Goal: Use online tool/utility: Utilize a website feature to perform a specific function

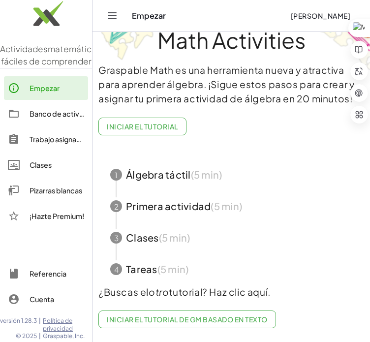
scroll to position [55, 0]
click at [57, 94] on div "Empezar" at bounding box center [57, 88] width 55 height 12
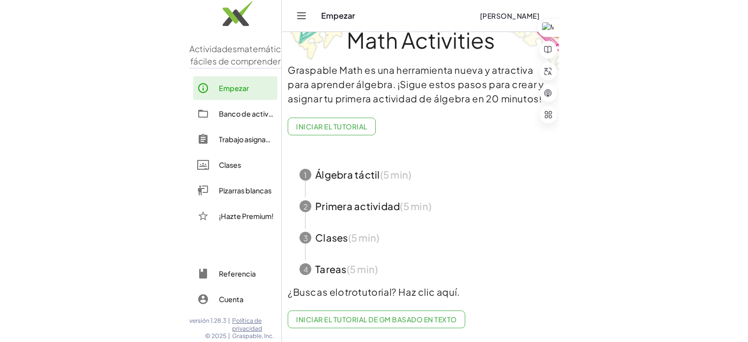
scroll to position [18, 0]
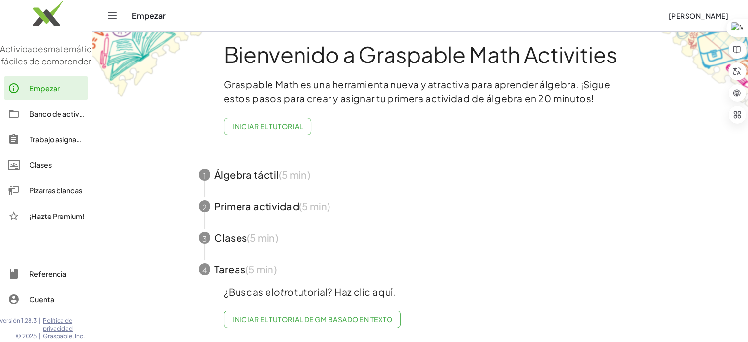
click at [72, 195] on font "Pizarras blancas" at bounding box center [56, 190] width 53 height 9
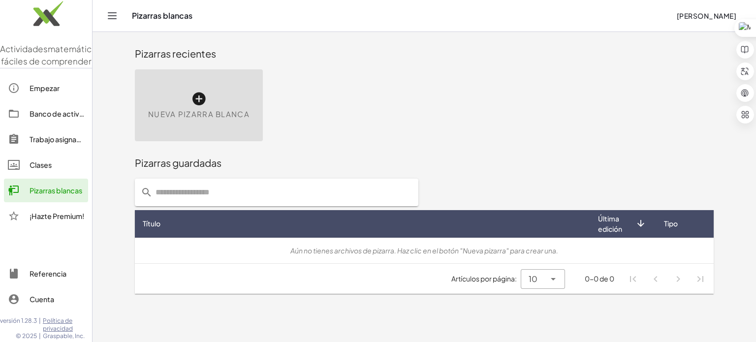
click at [204, 96] on icon at bounding box center [199, 99] width 16 height 16
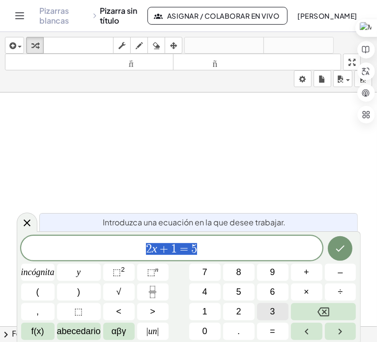
click at [263, 310] on button "3" at bounding box center [272, 311] width 31 height 17
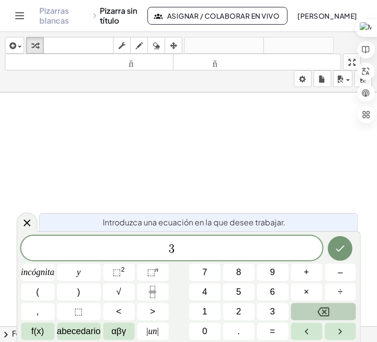
click at [315, 310] on button "Retroceso" at bounding box center [323, 311] width 65 height 17
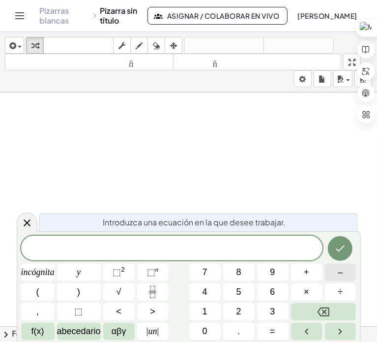
click at [348, 271] on button "–" at bounding box center [340, 272] width 31 height 17
click at [258, 315] on button "3" at bounding box center [272, 311] width 31 height 17
click at [311, 275] on button "+" at bounding box center [306, 272] width 31 height 17
click at [44, 293] on button "(" at bounding box center [37, 291] width 33 height 17
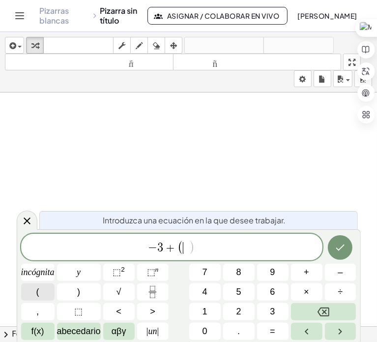
click at [44, 293] on button "(" at bounding box center [37, 291] width 33 height 17
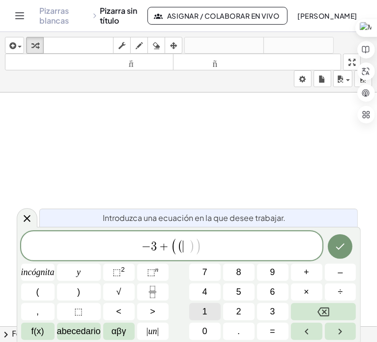
click at [203, 311] on font "1" at bounding box center [205, 312] width 5 height 10
click at [205, 334] on font "0" at bounding box center [205, 331] width 5 height 10
click at [343, 269] on font "–" at bounding box center [340, 272] width 5 height 10
click at [49, 295] on button "(" at bounding box center [37, 291] width 33 height 17
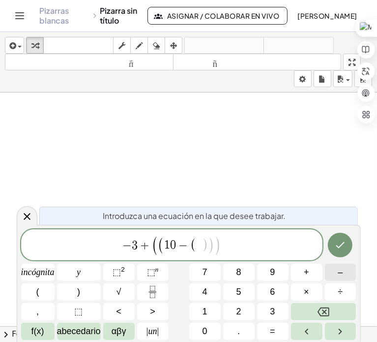
click at [343, 274] on button "–" at bounding box center [340, 272] width 31 height 17
click at [240, 296] on font "5" at bounding box center [239, 292] width 5 height 10
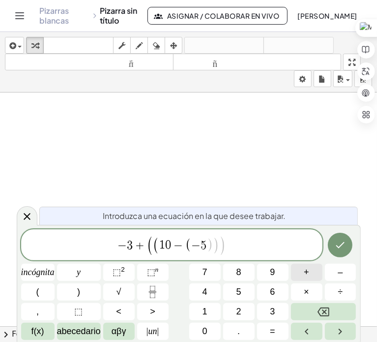
click at [312, 275] on button "+" at bounding box center [306, 272] width 31 height 17
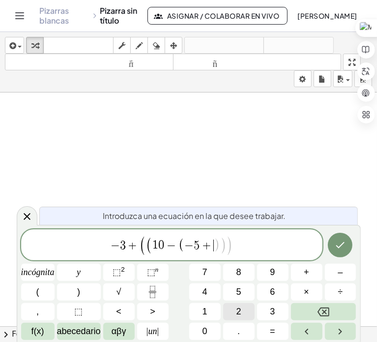
click at [233, 314] on button "2" at bounding box center [238, 311] width 31 height 17
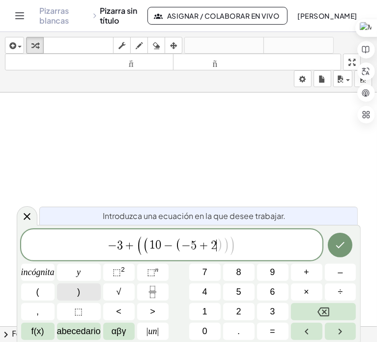
click at [86, 295] on button ")" at bounding box center [79, 291] width 44 height 17
click at [340, 274] on font "–" at bounding box center [340, 272] width 5 height 10
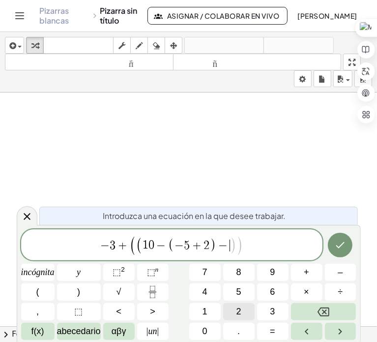
click at [240, 311] on font "2" at bounding box center [239, 312] width 5 height 10
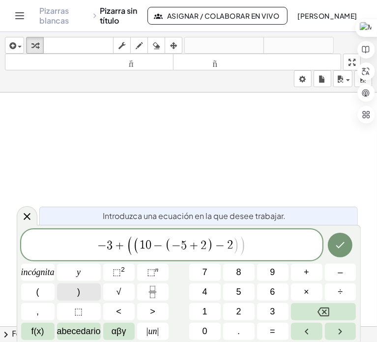
click at [84, 288] on button ")" at bounding box center [79, 291] width 44 height 17
click at [308, 273] on font "+" at bounding box center [306, 272] width 5 height 10
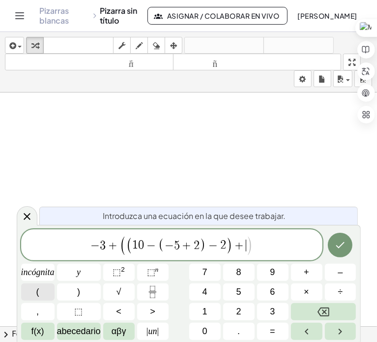
click at [33, 283] on button "(" at bounding box center [37, 291] width 33 height 17
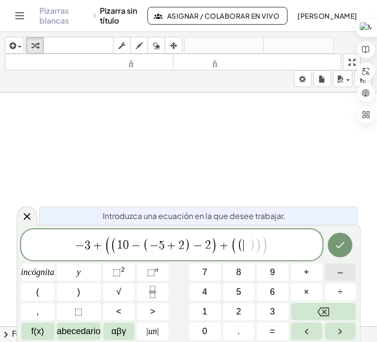
click at [338, 269] on font "–" at bounding box center [340, 272] width 5 height 10
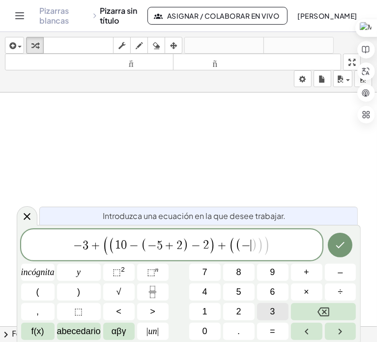
click at [260, 309] on button "3" at bounding box center [272, 311] width 31 height 17
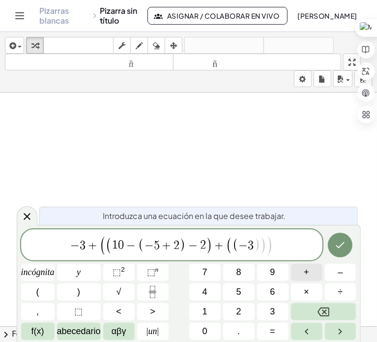
click at [311, 271] on button "+" at bounding box center [306, 272] width 31 height 17
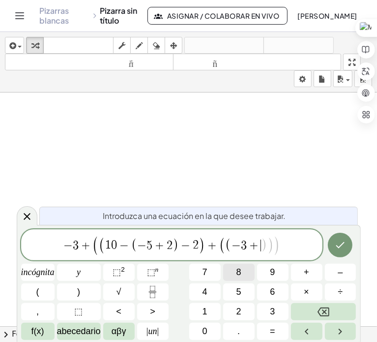
click at [235, 269] on button "8" at bounding box center [238, 272] width 31 height 17
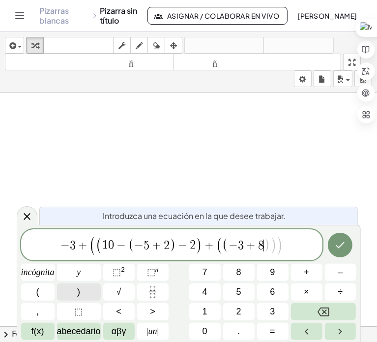
click at [71, 288] on button ")" at bounding box center [79, 291] width 44 height 17
click at [306, 271] on font "+" at bounding box center [306, 272] width 5 height 10
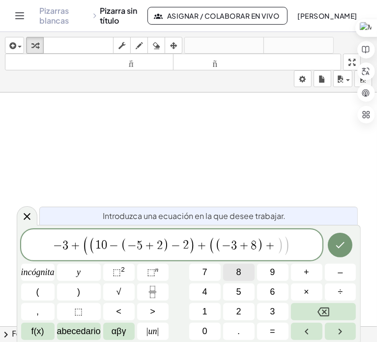
click at [241, 273] on font "8" at bounding box center [239, 272] width 5 height 10
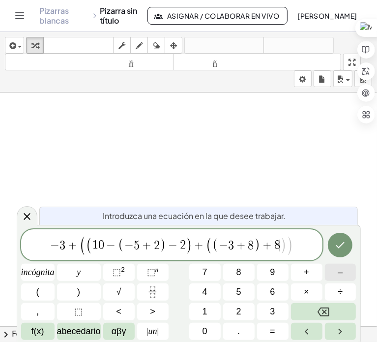
click at [343, 269] on font "–" at bounding box center [340, 272] width 5 height 10
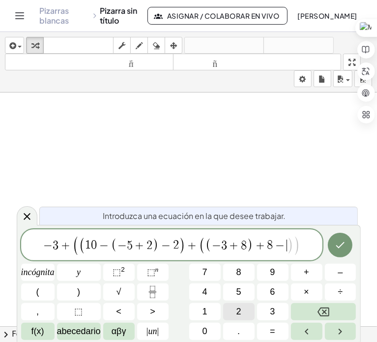
click at [231, 316] on button "2" at bounding box center [238, 311] width 31 height 17
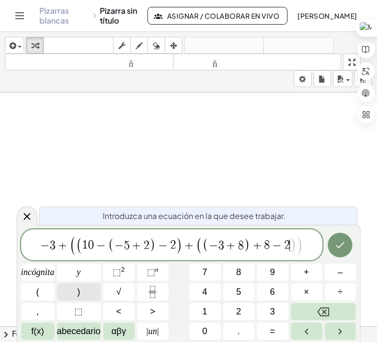
click at [86, 289] on button ")" at bounding box center [79, 291] width 44 height 17
click at [313, 273] on button "+" at bounding box center [306, 272] width 31 height 17
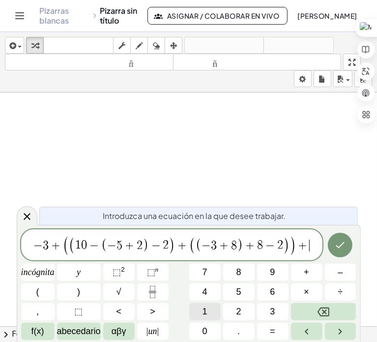
click at [213, 315] on button "1" at bounding box center [204, 311] width 31 height 17
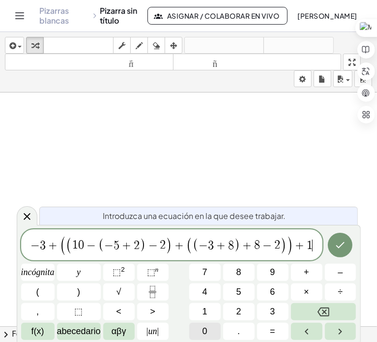
click at [206, 330] on font "0" at bounding box center [205, 331] width 5 height 10
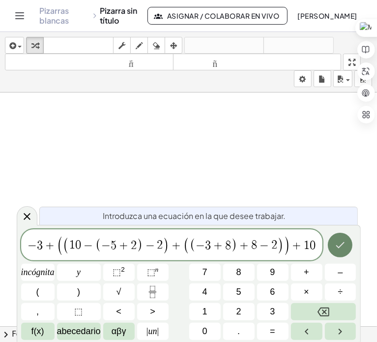
click at [338, 243] on icon "Hecho" at bounding box center [341, 245] width 12 height 12
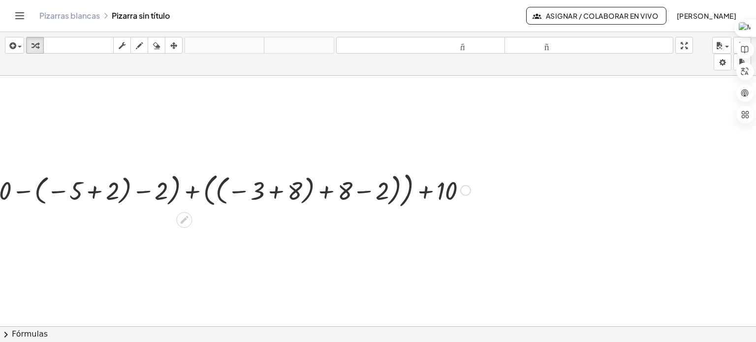
click at [302, 182] on div at bounding box center [188, 189] width 573 height 43
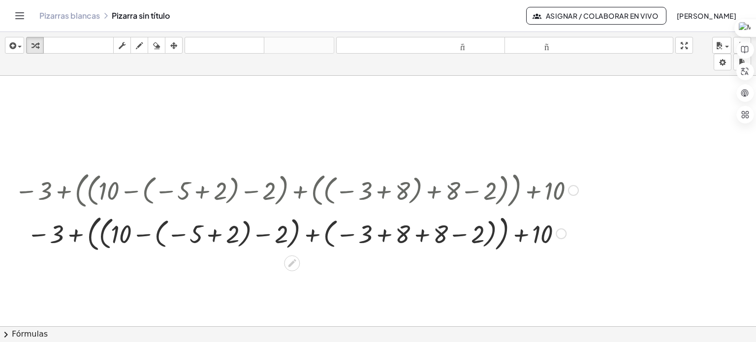
click at [307, 238] on div at bounding box center [296, 232] width 573 height 43
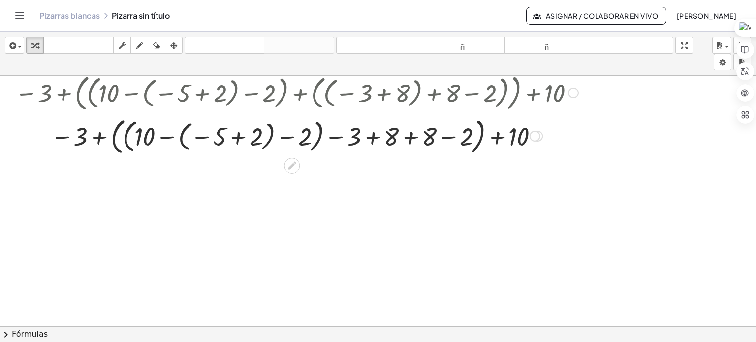
scroll to position [98, 0]
click at [239, 138] on div at bounding box center [296, 134] width 573 height 43
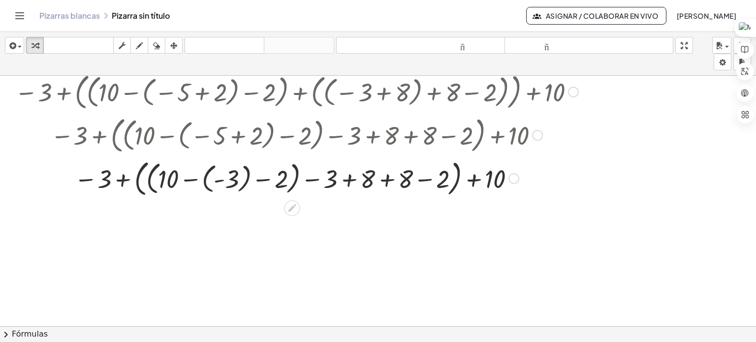
click at [194, 177] on div at bounding box center [296, 177] width 573 height 43
click at [194, 177] on div at bounding box center [296, 177] width 573 height 41
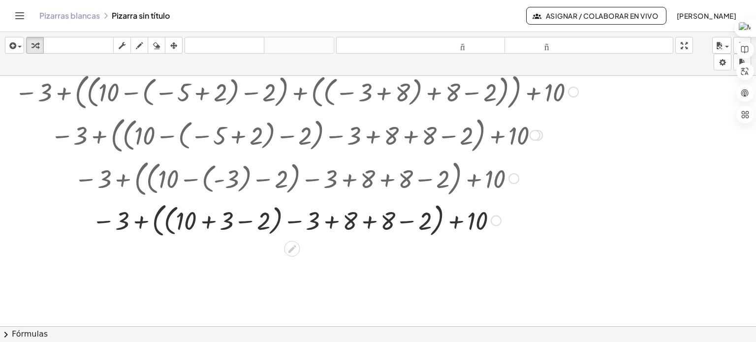
click at [206, 228] on div at bounding box center [296, 219] width 573 height 41
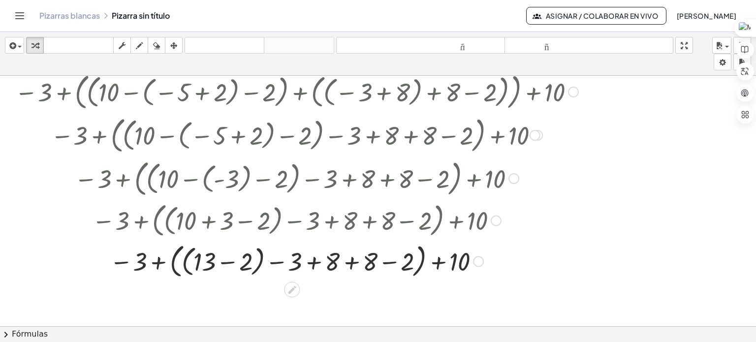
click at [224, 265] on div at bounding box center [296, 260] width 573 height 41
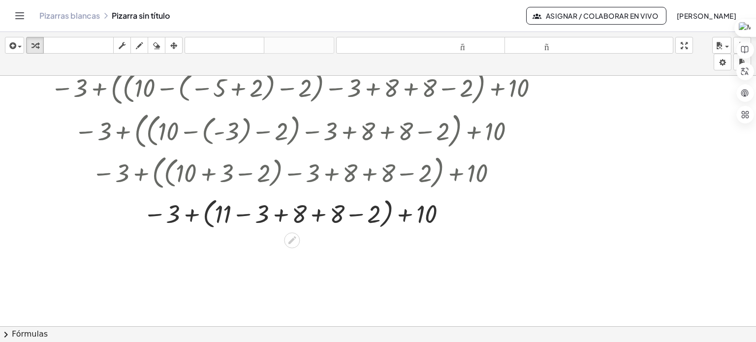
scroll to position [148, 0]
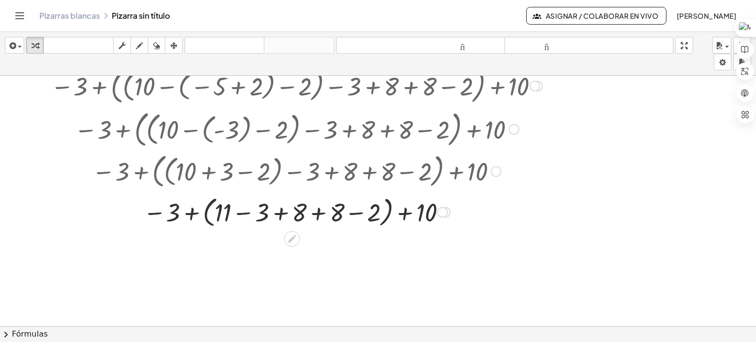
click at [279, 215] on div at bounding box center [296, 211] width 573 height 37
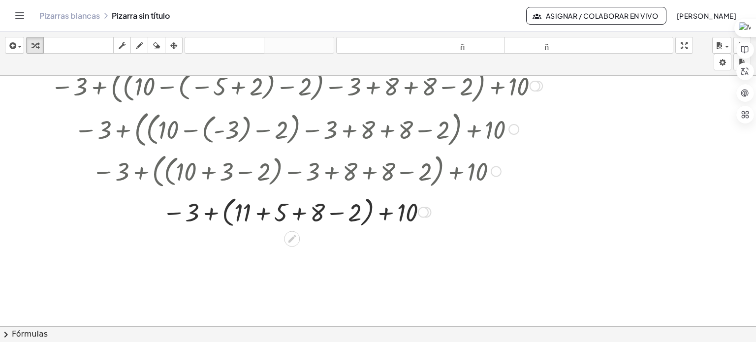
click at [294, 214] on div at bounding box center [296, 211] width 573 height 37
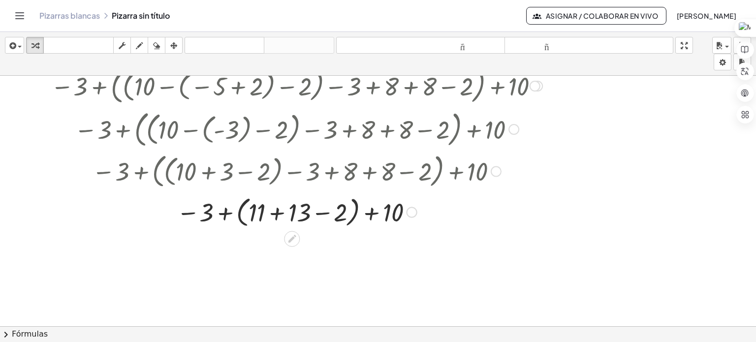
click at [280, 214] on div at bounding box center [296, 211] width 573 height 37
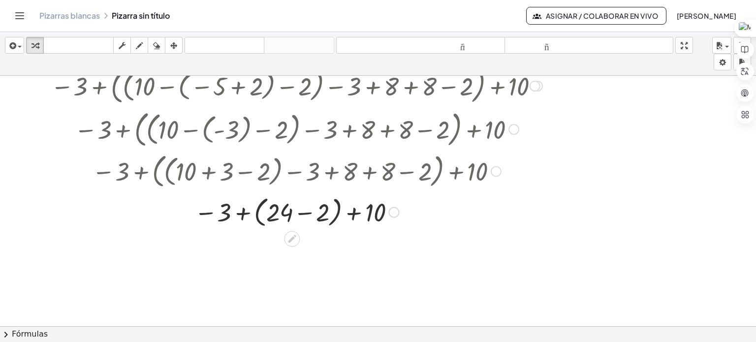
click at [303, 212] on div at bounding box center [296, 211] width 573 height 37
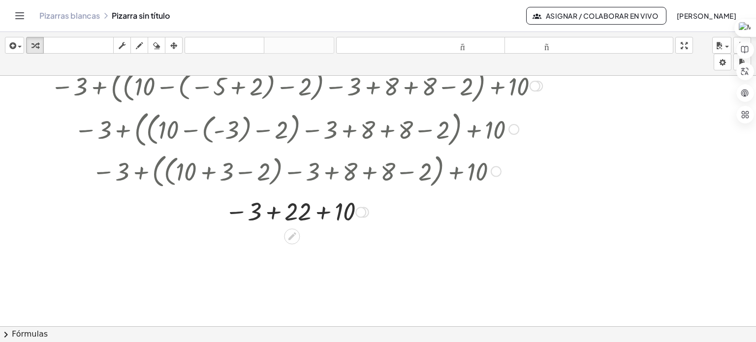
click at [274, 214] on div at bounding box center [296, 211] width 573 height 32
click at [292, 215] on div at bounding box center [296, 210] width 573 height 33
click at [294, 233] on icon at bounding box center [292, 236] width 8 height 8
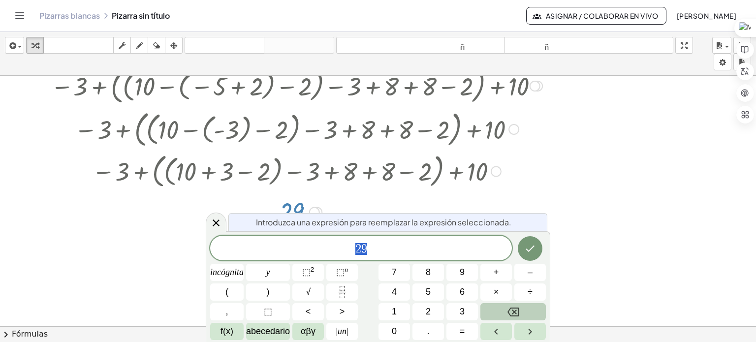
click at [518, 307] on icon "Retroceso" at bounding box center [513, 312] width 12 height 12
click at [360, 171] on div at bounding box center [296, 170] width 609 height 41
click at [359, 166] on div at bounding box center [296, 170] width 609 height 41
click at [220, 222] on icon at bounding box center [216, 222] width 12 height 12
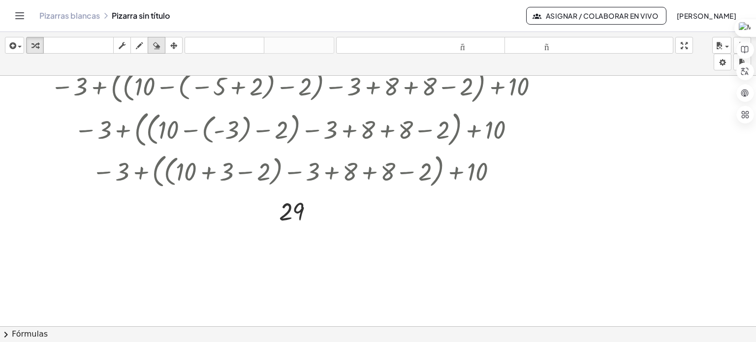
click at [158, 47] on icon "button" at bounding box center [156, 46] width 7 height 12
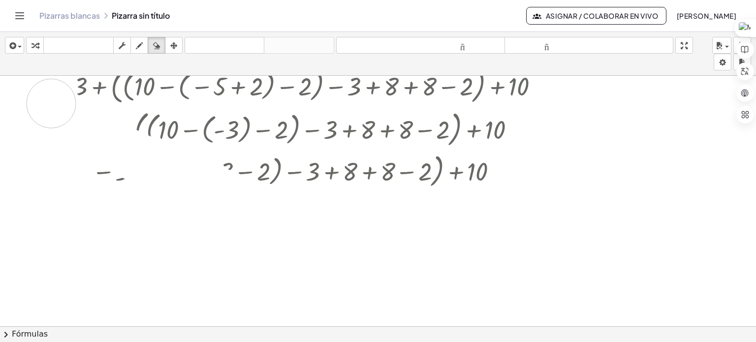
drag, startPoint x: 316, startPoint y: 226, endPoint x: 47, endPoint y: 99, distance: 298.0
click at [47, 99] on div at bounding box center [378, 186] width 756 height 516
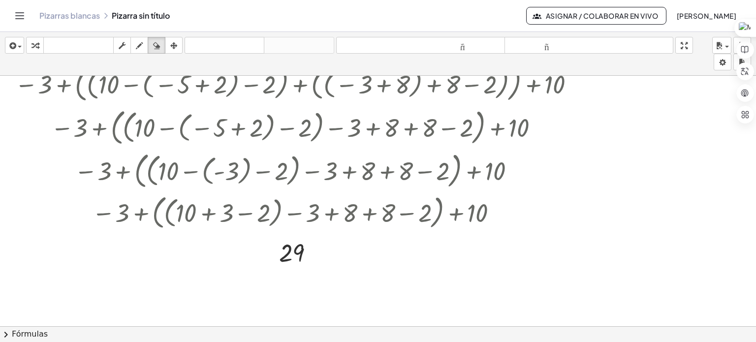
scroll to position [0, 0]
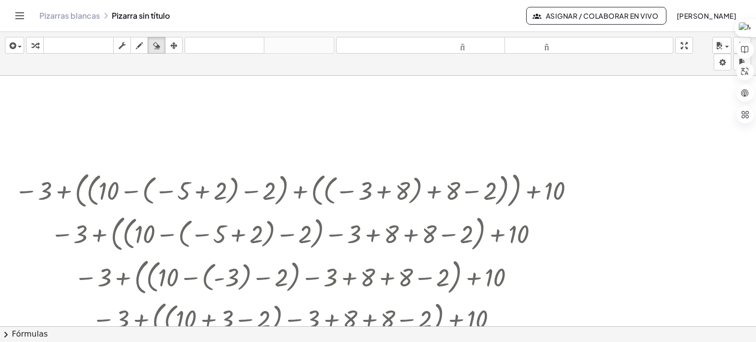
click at [50, 184] on div at bounding box center [378, 334] width 756 height 516
click at [172, 47] on icon "button" at bounding box center [173, 46] width 7 height 12
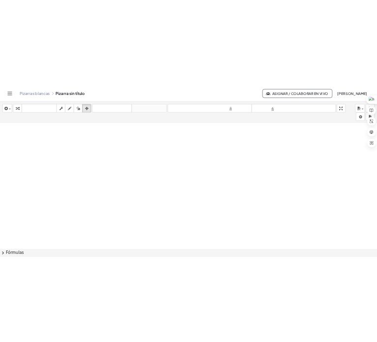
scroll to position [148, 0]
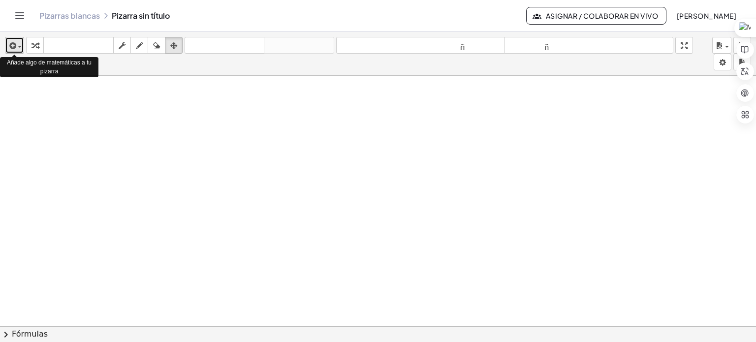
click at [20, 44] on div "button" at bounding box center [14, 45] width 14 height 12
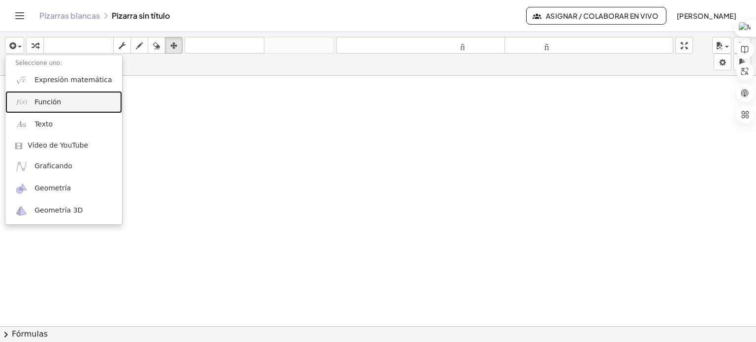
click at [53, 106] on span "Función" at bounding box center [47, 102] width 27 height 10
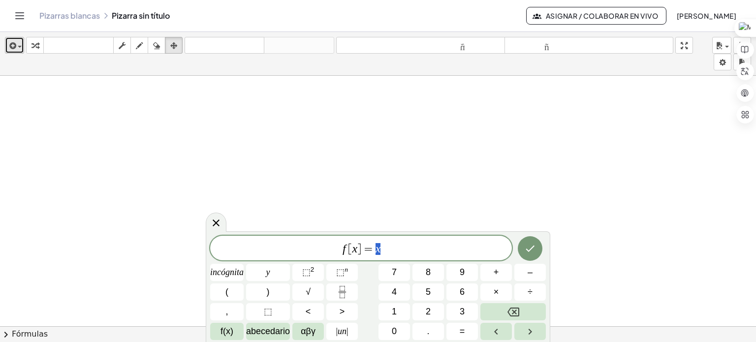
click at [18, 46] on span "button" at bounding box center [20, 47] width 4 height 2
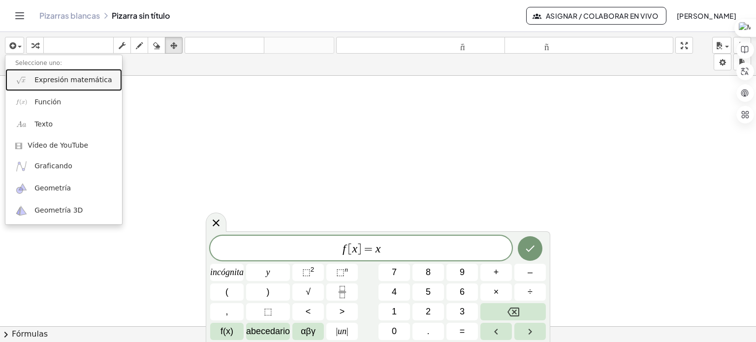
click at [43, 83] on font "Expresión matemática" at bounding box center [72, 80] width 77 height 8
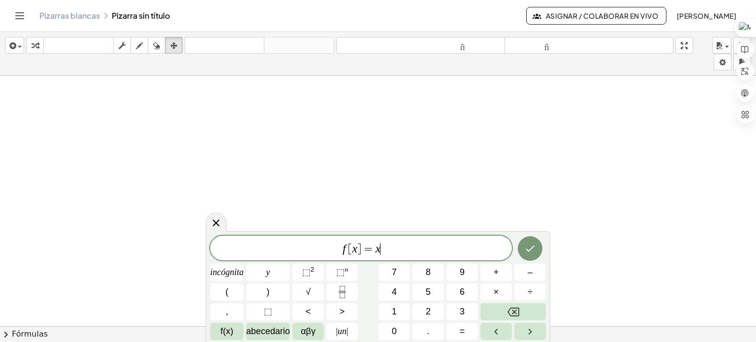
drag, startPoint x: 439, startPoint y: 251, endPoint x: 220, endPoint y: 232, distance: 219.8
click at [220, 232] on div "****** f [ x ] = x ​ incógnita y ⬚ 2 ⬚ n 7 8 9 + – ( ) √ 4 5 6 × ÷ , ⬚ < > 1 2 …" at bounding box center [378, 286] width 344 height 111
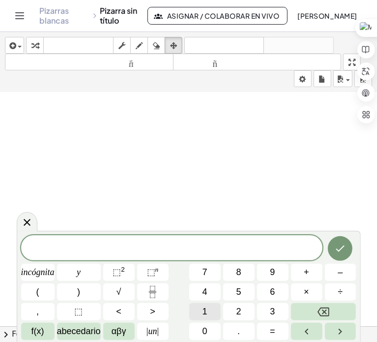
click at [200, 311] on button "1" at bounding box center [204, 311] width 31 height 17
click at [209, 333] on button "0" at bounding box center [204, 331] width 31 height 17
click at [345, 273] on button "–" at bounding box center [340, 272] width 31 height 17
click at [47, 290] on button "(" at bounding box center [37, 291] width 33 height 17
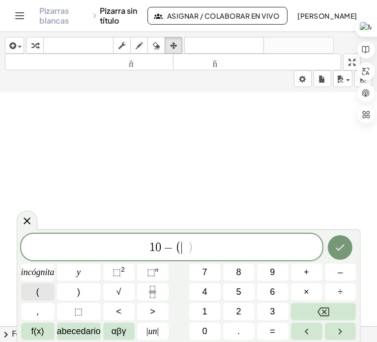
click at [46, 290] on button "(" at bounding box center [37, 291] width 33 height 17
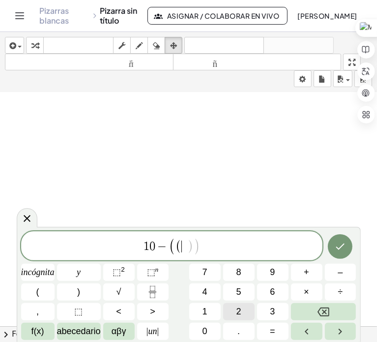
click at [227, 310] on button "2" at bounding box center [238, 311] width 31 height 17
click at [238, 289] on font "5" at bounding box center [239, 292] width 5 height 10
click at [340, 275] on font "–" at bounding box center [340, 272] width 5 height 10
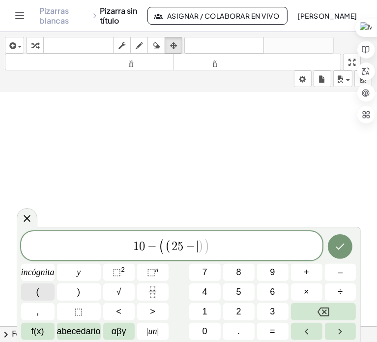
click at [38, 294] on button "(" at bounding box center [37, 291] width 33 height 17
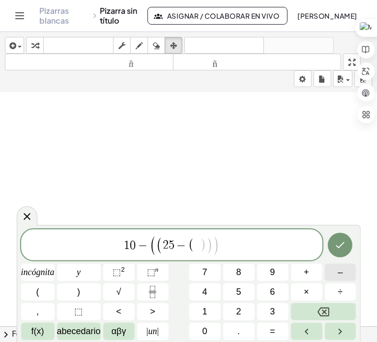
click at [348, 276] on button "–" at bounding box center [340, 272] width 31 height 17
click at [201, 310] on button "1" at bounding box center [204, 311] width 31 height 17
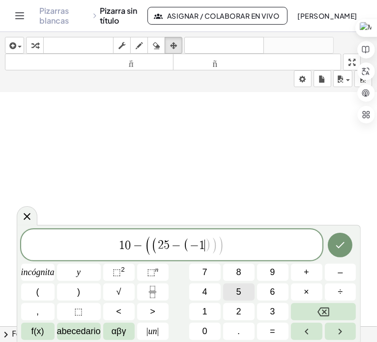
click at [233, 292] on button "5" at bounding box center [238, 291] width 31 height 17
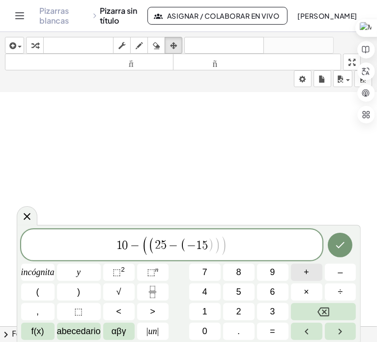
click at [307, 275] on font "+" at bounding box center [306, 272] width 5 height 10
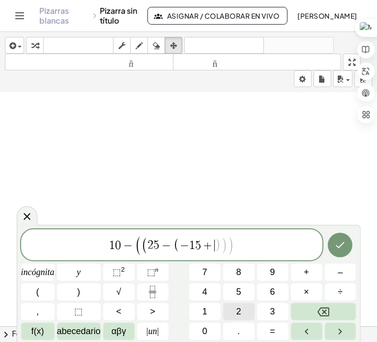
click at [237, 307] on font "2" at bounding box center [239, 312] width 5 height 10
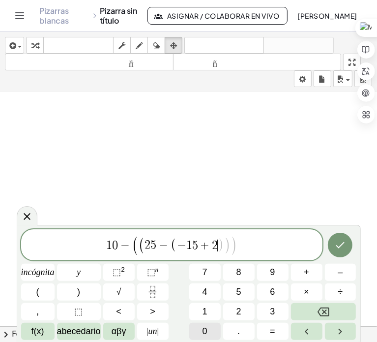
click at [199, 331] on button "0" at bounding box center [204, 331] width 31 height 17
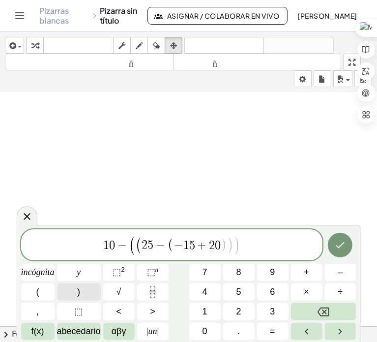
click at [87, 293] on button ")" at bounding box center [79, 291] width 44 height 17
click at [313, 276] on button "+" at bounding box center [306, 272] width 31 height 17
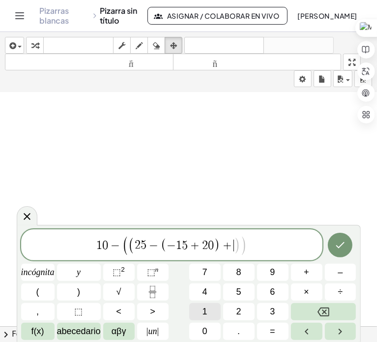
click at [202, 311] on button "1" at bounding box center [204, 311] width 31 height 17
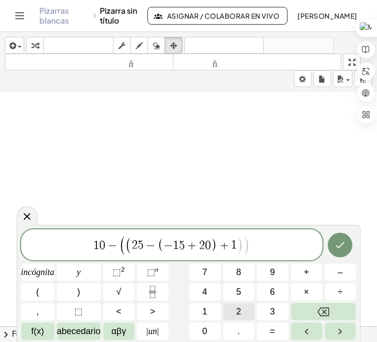
click at [240, 308] on font "2" at bounding box center [239, 312] width 5 height 10
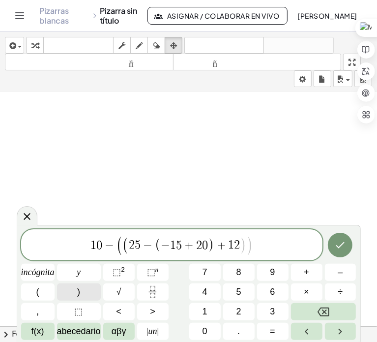
click at [78, 290] on font ")" at bounding box center [78, 292] width 3 height 10
click at [307, 275] on font "+" at bounding box center [306, 272] width 5 height 10
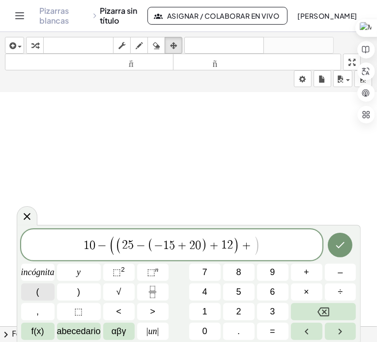
click at [35, 294] on button "(" at bounding box center [37, 291] width 33 height 17
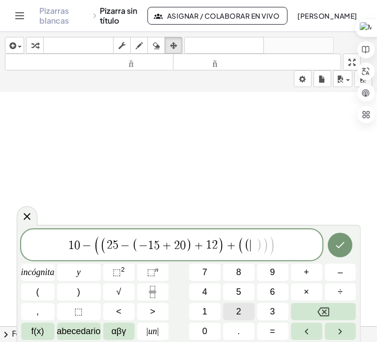
click at [250, 315] on button "2" at bounding box center [238, 311] width 31 height 17
click at [261, 312] on button "3" at bounding box center [272, 311] width 31 height 17
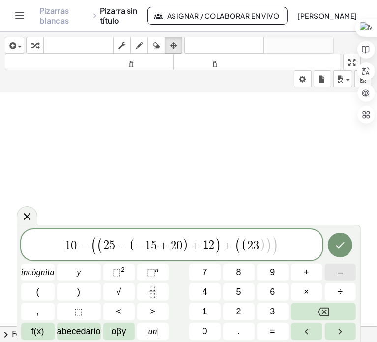
click at [342, 278] on span "–" at bounding box center [340, 272] width 5 height 13
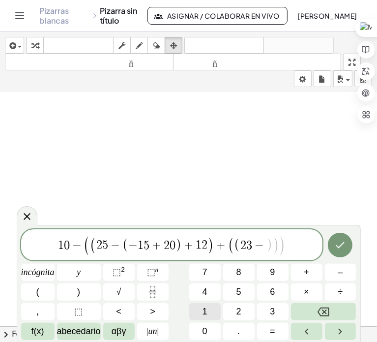
click at [204, 313] on font "1" at bounding box center [205, 312] width 5 height 10
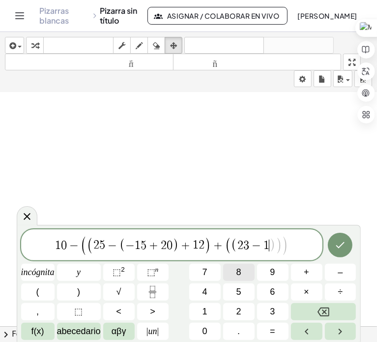
click at [232, 278] on button "8" at bounding box center [238, 272] width 31 height 17
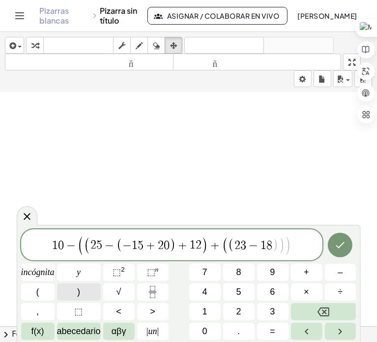
click at [89, 298] on button ")" at bounding box center [79, 291] width 44 height 17
click at [304, 275] on button "+" at bounding box center [306, 272] width 31 height 17
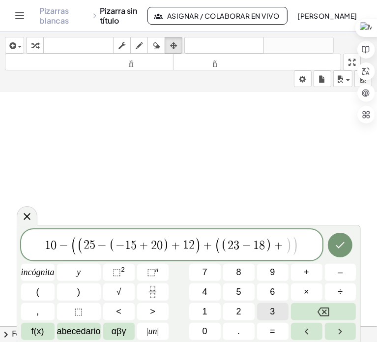
click at [264, 310] on button "3" at bounding box center [272, 311] width 31 height 17
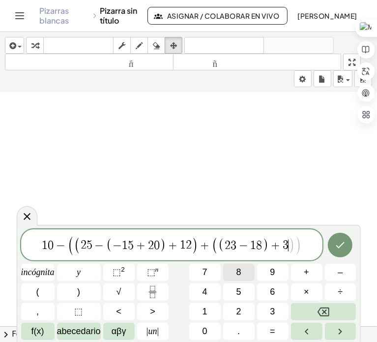
click at [244, 272] on button "8" at bounding box center [238, 272] width 31 height 17
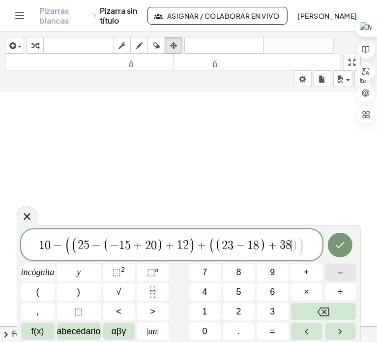
click at [341, 268] on font "–" at bounding box center [340, 272] width 5 height 10
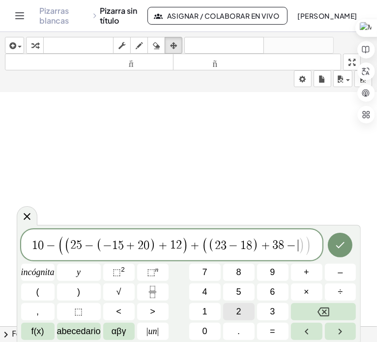
click at [232, 312] on button "2" at bounding box center [238, 311] width 31 height 17
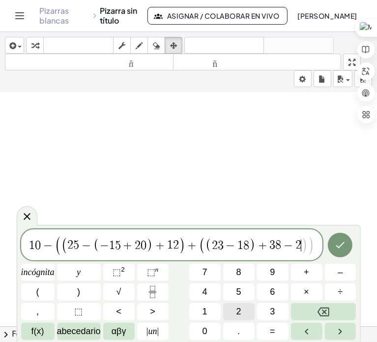
click at [232, 312] on button "2" at bounding box center [238, 311] width 31 height 17
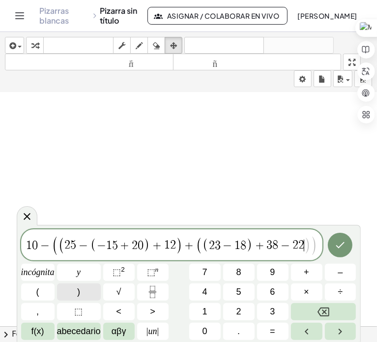
click at [78, 292] on font ")" at bounding box center [78, 292] width 3 height 10
click at [343, 273] on font "–" at bounding box center [340, 272] width 5 height 10
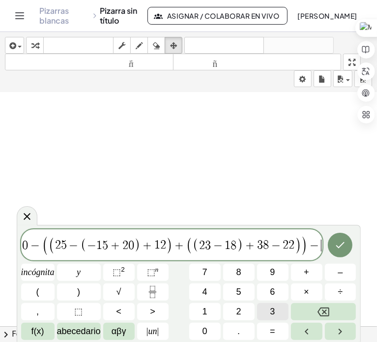
click at [276, 307] on button "3" at bounding box center [272, 311] width 31 height 17
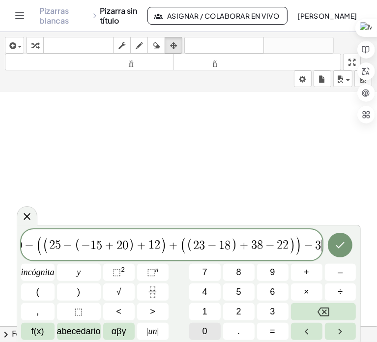
click at [209, 330] on button "0" at bounding box center [204, 331] width 31 height 17
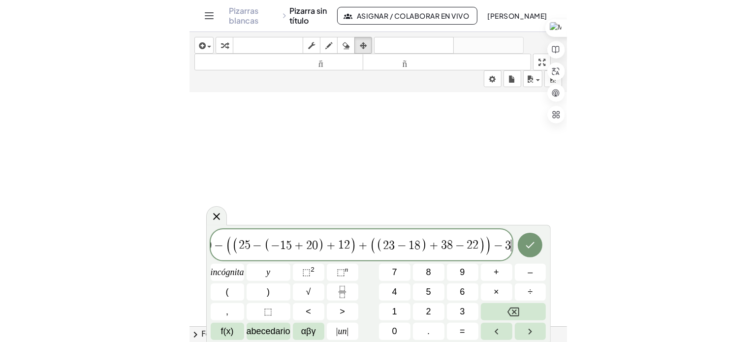
scroll to position [0, 18]
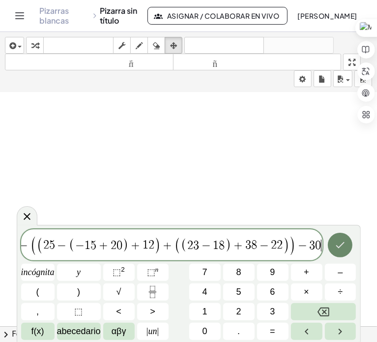
click at [342, 251] on icon "Hecho" at bounding box center [341, 245] width 12 height 12
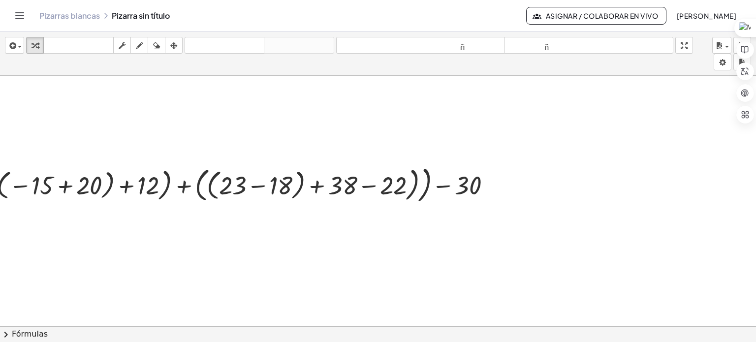
scroll to position [0, 0]
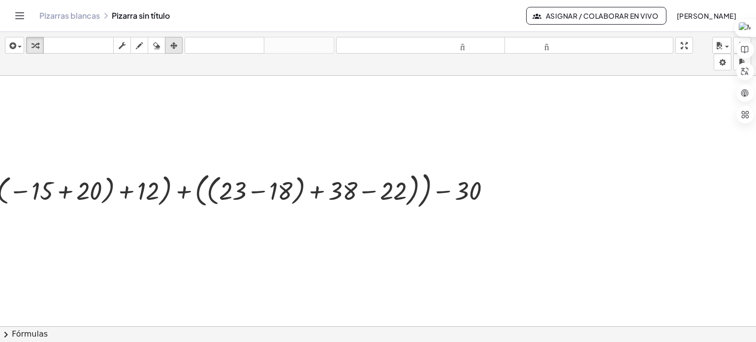
click at [178, 45] on div "button" at bounding box center [173, 45] width 13 height 12
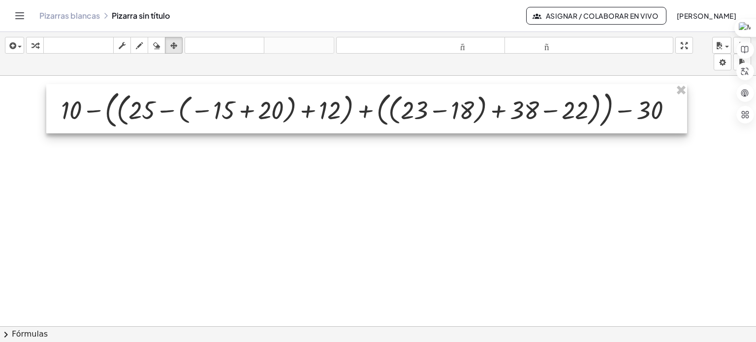
drag, startPoint x: 228, startPoint y: 186, endPoint x: 409, endPoint y: 106, distance: 197.8
click at [409, 106] on div at bounding box center [366, 109] width 641 height 50
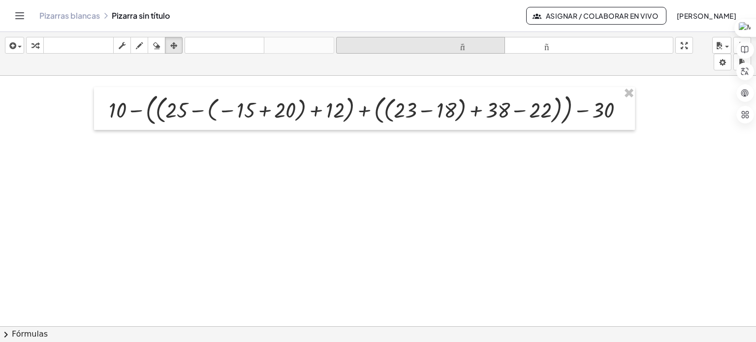
click at [449, 49] on font "tamaño_del_formato" at bounding box center [420, 45] width 164 height 9
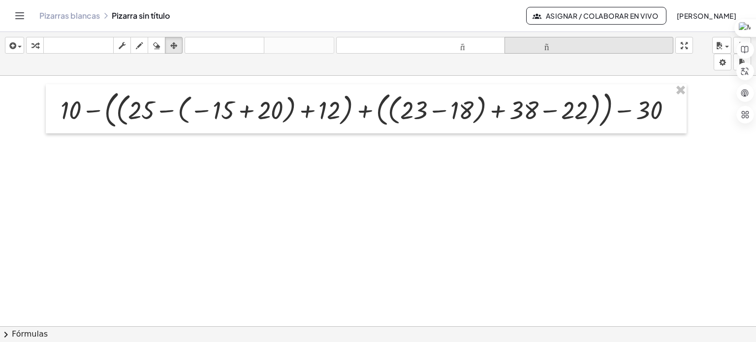
click at [547, 42] on font "tamaño_del_formato" at bounding box center [589, 45] width 164 height 9
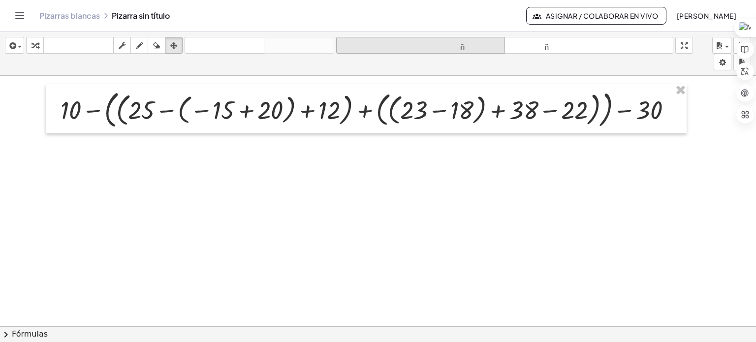
click at [462, 46] on font "tamaño_del_formato" at bounding box center [420, 45] width 164 height 9
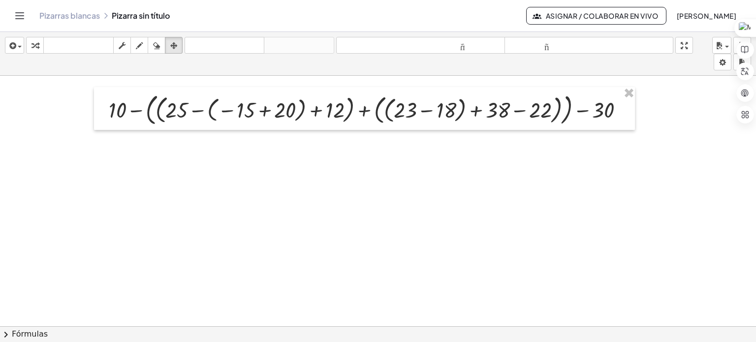
drag, startPoint x: 435, startPoint y: 160, endPoint x: 285, endPoint y: 128, distance: 153.4
click at [434, 160] on div at bounding box center [378, 327] width 756 height 502
click at [620, 148] on div at bounding box center [378, 327] width 756 height 502
click at [175, 42] on icon "button" at bounding box center [173, 46] width 7 height 12
click at [139, 47] on icon "button" at bounding box center [139, 46] width 7 height 12
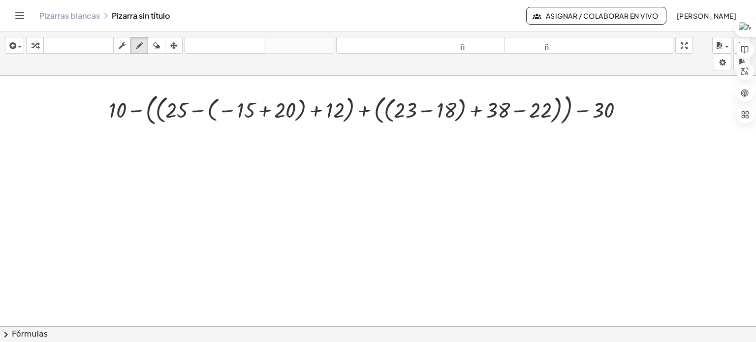
click at [264, 108] on div at bounding box center [378, 327] width 756 height 502
click at [264, 107] on div at bounding box center [378, 327] width 756 height 502
click at [266, 110] on div at bounding box center [378, 327] width 756 height 502
click at [231, 131] on div at bounding box center [378, 327] width 756 height 502
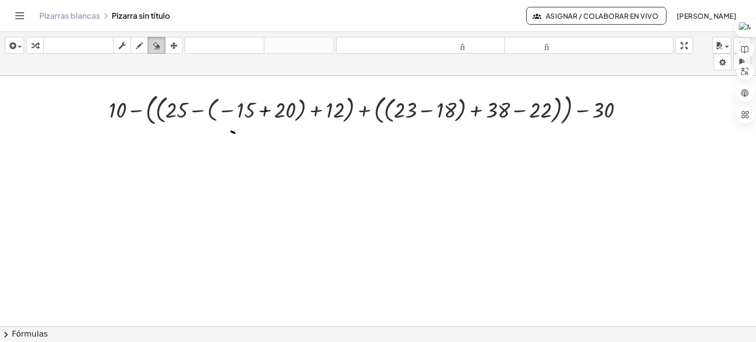
click at [161, 46] on div "button" at bounding box center [156, 45] width 13 height 12
drag, startPoint x: 242, startPoint y: 135, endPoint x: 181, endPoint y: 126, distance: 61.2
click at [181, 126] on div at bounding box center [378, 327] width 756 height 502
click at [209, 149] on div at bounding box center [378, 327] width 756 height 502
click at [258, 110] on div at bounding box center [378, 327] width 756 height 502
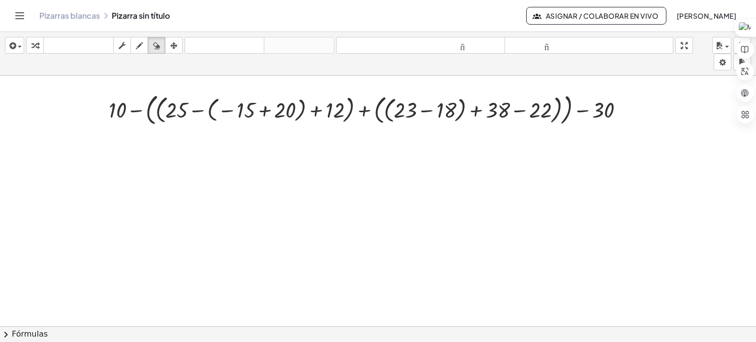
click at [266, 112] on div at bounding box center [378, 327] width 756 height 502
click at [41, 46] on div "button" at bounding box center [35, 45] width 13 height 12
click at [266, 111] on div at bounding box center [370, 109] width 532 height 38
click at [266, 111] on div at bounding box center [370, 109] width 444 height 38
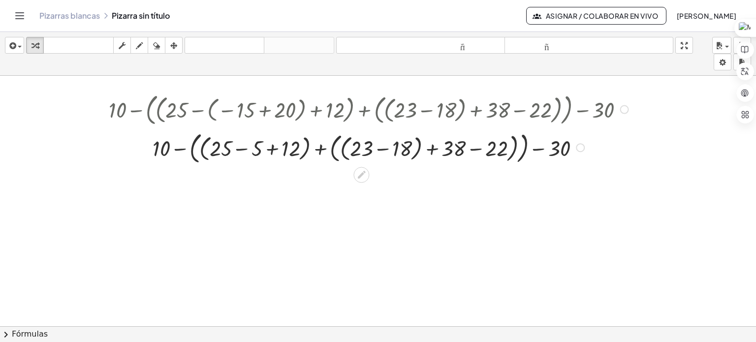
click at [383, 149] on div at bounding box center [370, 146] width 532 height 38
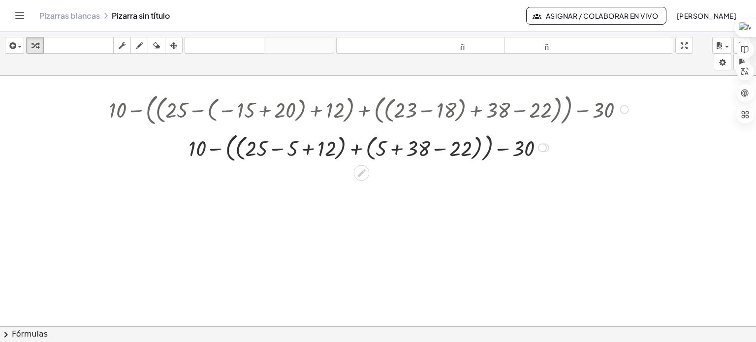
click at [275, 145] on div at bounding box center [370, 146] width 532 height 35
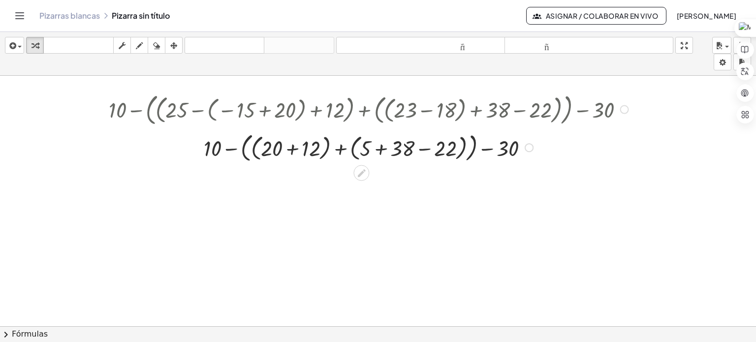
click at [376, 149] on div at bounding box center [370, 146] width 532 height 35
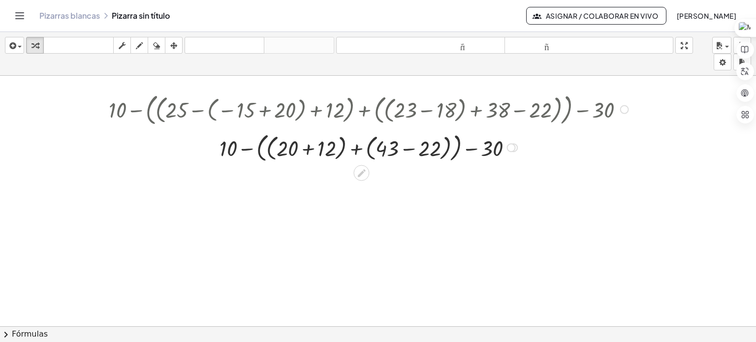
click at [412, 147] on div at bounding box center [370, 146] width 532 height 35
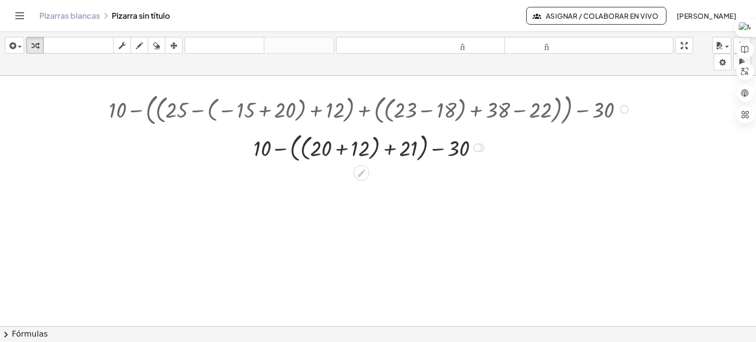
click at [348, 147] on div at bounding box center [370, 146] width 532 height 35
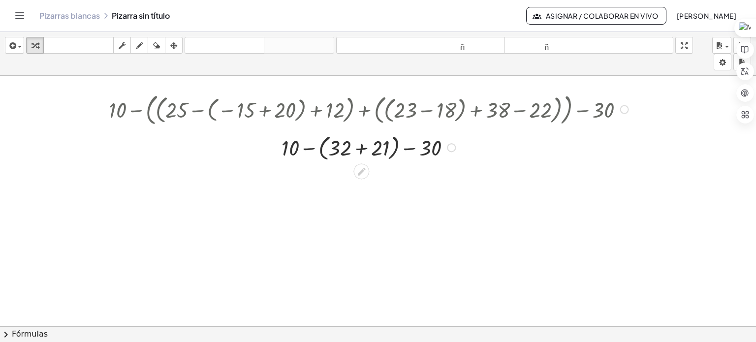
click at [366, 149] on div at bounding box center [370, 147] width 532 height 32
click at [340, 150] on div at bounding box center [370, 146] width 532 height 29
click at [370, 146] on div at bounding box center [370, 147] width 532 height 28
